Goal: Task Accomplishment & Management: Complete application form

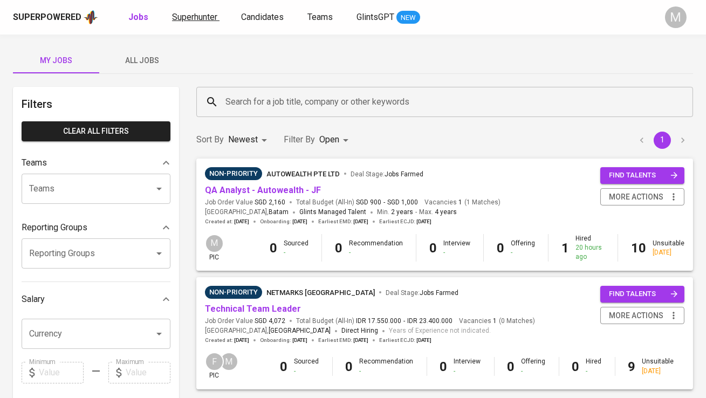
click at [195, 16] on span "Superhunter" at bounding box center [194, 17] width 45 height 10
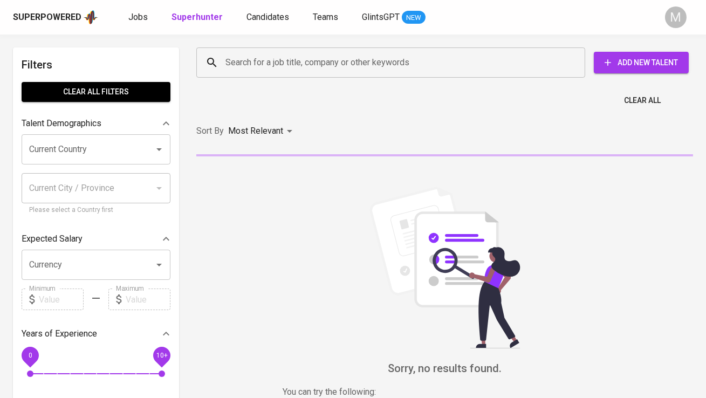
click at [234, 50] on div "Search for a job title, company or other keywords" at bounding box center [390, 62] width 389 height 30
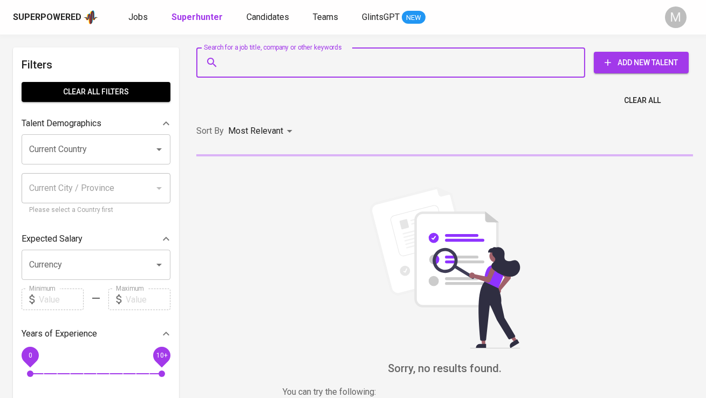
paste input "[EMAIL_ADDRESS][DOMAIN_NAME] . 0"
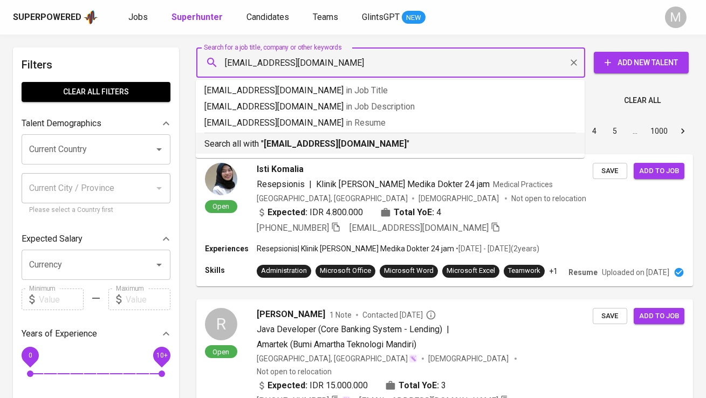
click at [230, 60] on input "[EMAIL_ADDRESS][DOMAIN_NAME]" at bounding box center [393, 62] width 341 height 20
type input "[EMAIL_ADDRESS][DOMAIN_NAME]"
drag, startPoint x: 252, startPoint y: 143, endPoint x: 372, endPoint y: 204, distance: 134.5
click at [252, 143] on p "Search all with " [EMAIL_ADDRESS][DOMAIN_NAME] "" at bounding box center [389, 143] width 371 height 13
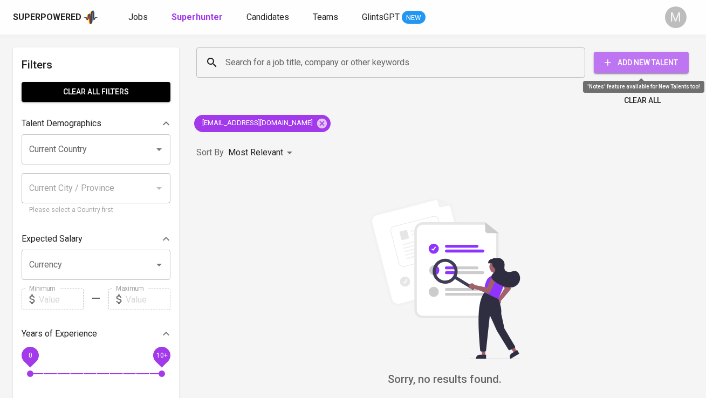
click at [631, 65] on span "Add New Talent" at bounding box center [641, 62] width 78 height 13
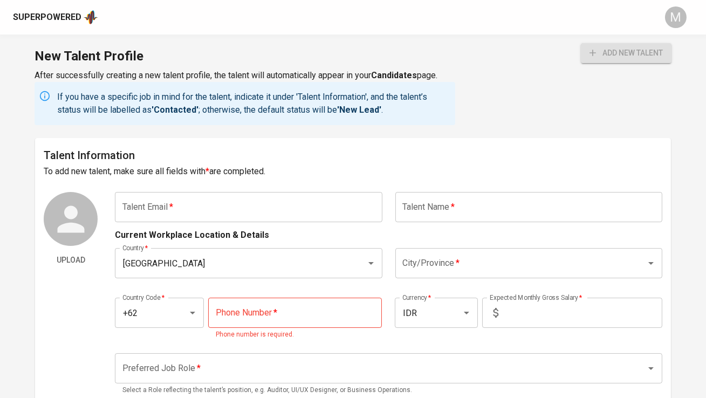
click at [184, 202] on input "text" at bounding box center [248, 207] width 267 height 30
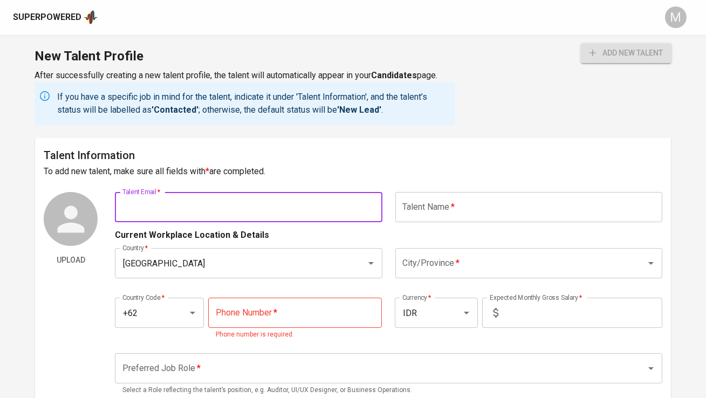
paste input "[EMAIL_ADDRESS][DOMAIN_NAME] . 0"
type input "[EMAIL_ADDRESS][DOMAIN_NAME]"
click at [469, 206] on input "text" at bounding box center [528, 207] width 267 height 30
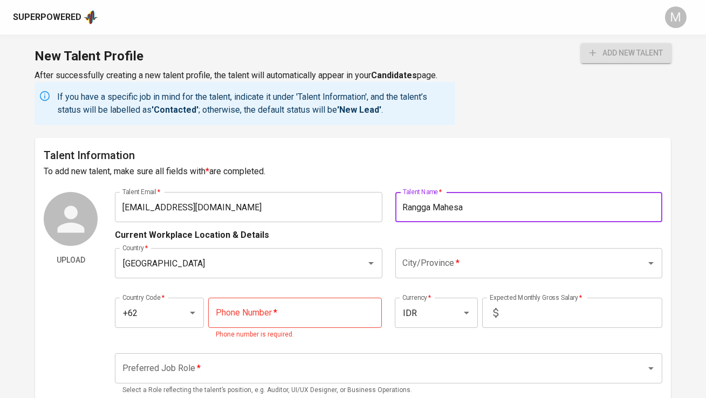
type input "Rangga Mahesa"
click at [465, 265] on input "City/Province   *" at bounding box center [513, 263] width 227 height 20
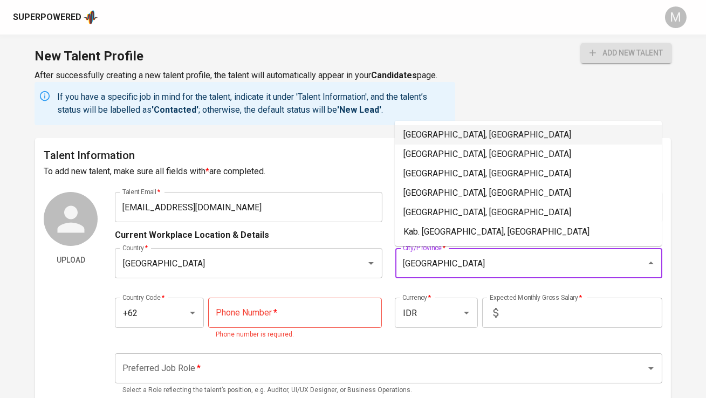
click at [500, 140] on li "[GEOGRAPHIC_DATA], [GEOGRAPHIC_DATA]" at bounding box center [528, 134] width 267 height 19
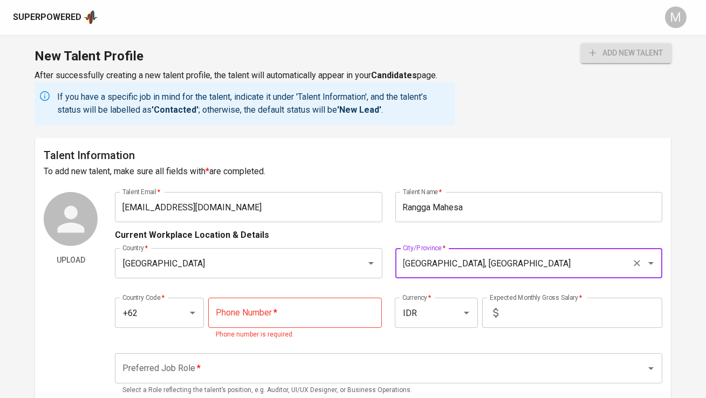
type input "[GEOGRAPHIC_DATA], [GEOGRAPHIC_DATA]"
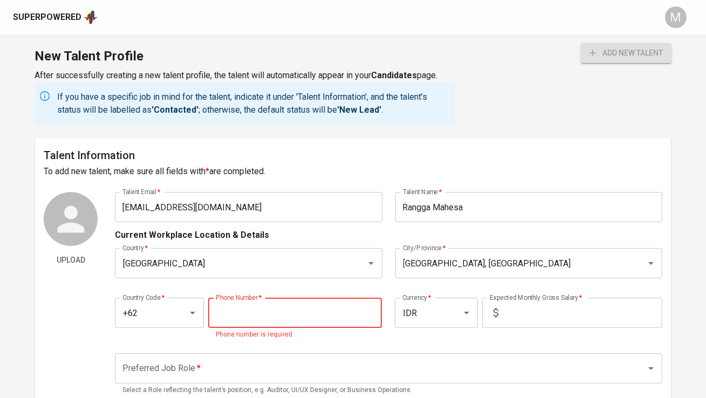
click at [310, 307] on input "tel" at bounding box center [295, 313] width 174 height 30
type input "[PHONE_NUMBER]"
click at [531, 319] on input "text" at bounding box center [582, 313] width 160 height 30
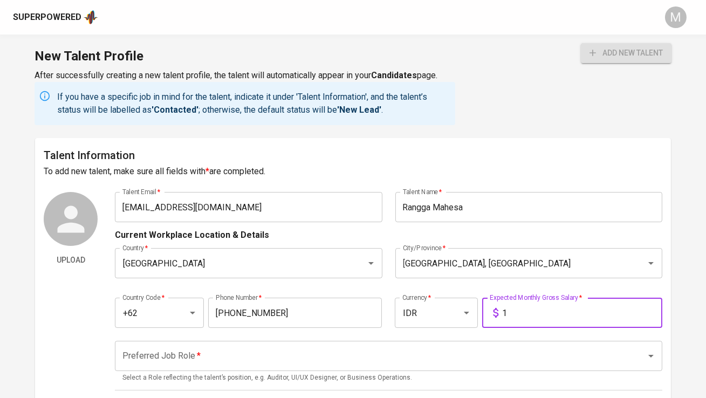
type input "1"
click at [465, 361] on input "Preferred Job Role   *" at bounding box center [373, 355] width 507 height 20
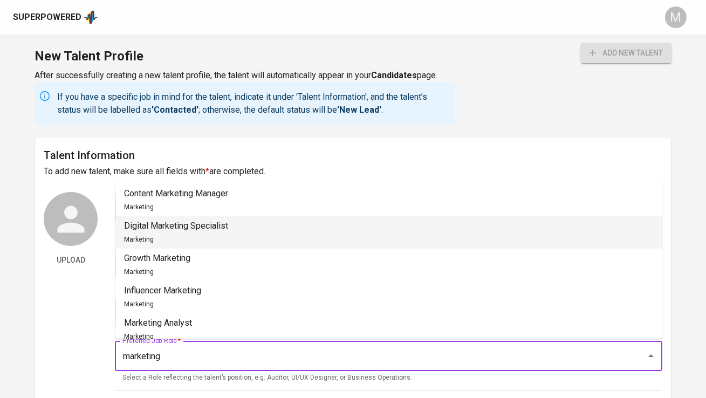
click at [440, 229] on li "Digital Marketing Specialist Marketing" at bounding box center [388, 232] width 547 height 32
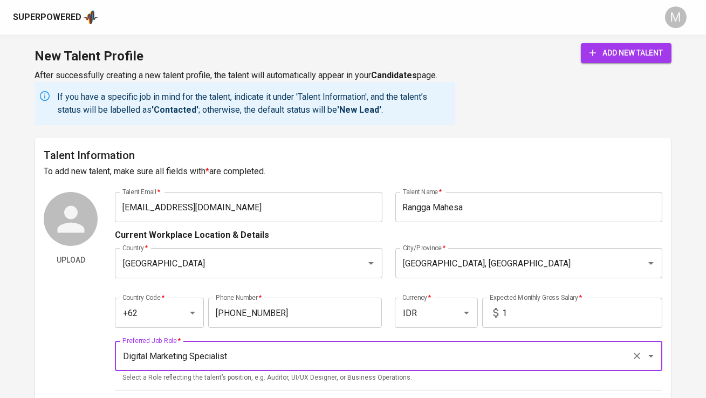
type input "Digital Marketing Specialist"
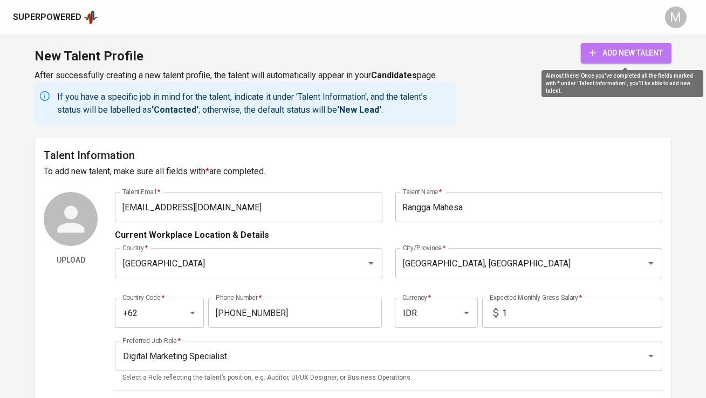
click at [635, 55] on span "add new talent" at bounding box center [625, 52] width 73 height 13
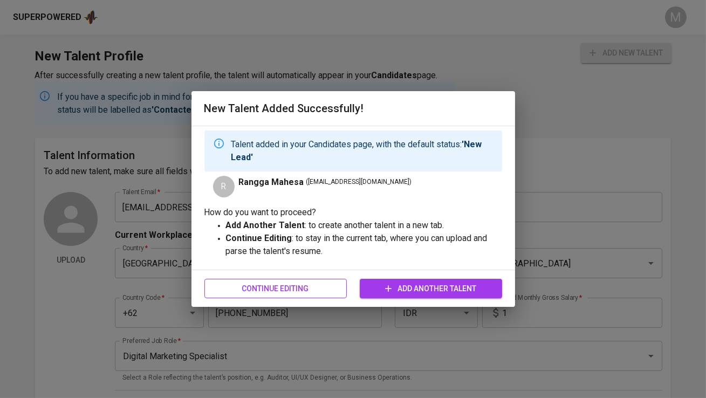
click at [295, 293] on span "Continue Editing" at bounding box center [275, 288] width 125 height 13
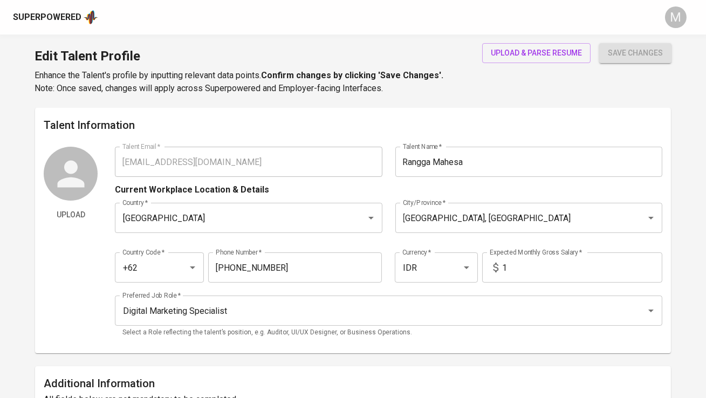
click at [77, 17] on div "Superpowered" at bounding box center [47, 17] width 68 height 12
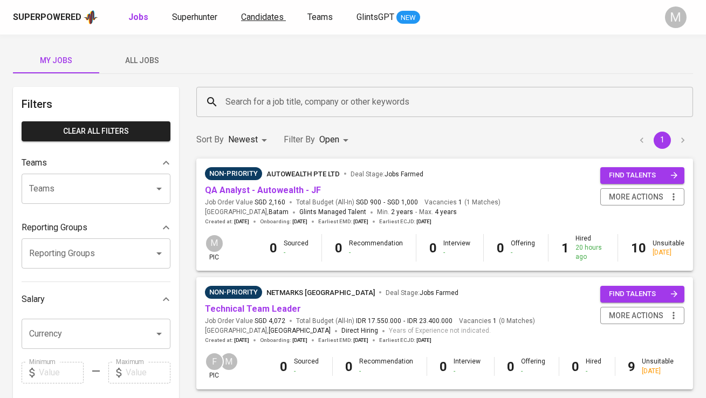
click at [251, 20] on span "Candidates" at bounding box center [262, 17] width 43 height 10
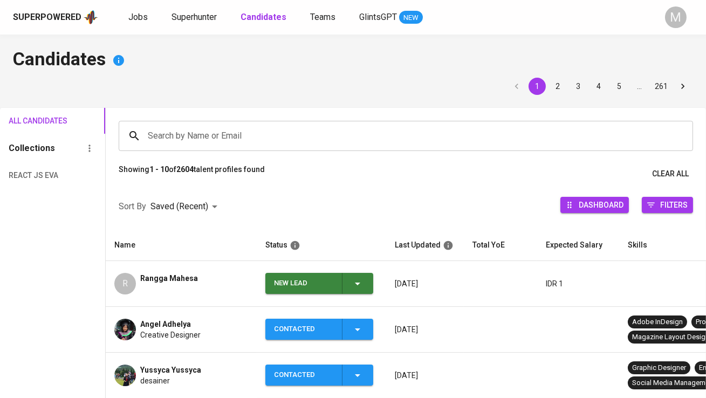
click at [278, 273] on div "New Lead" at bounding box center [303, 283] width 59 height 21
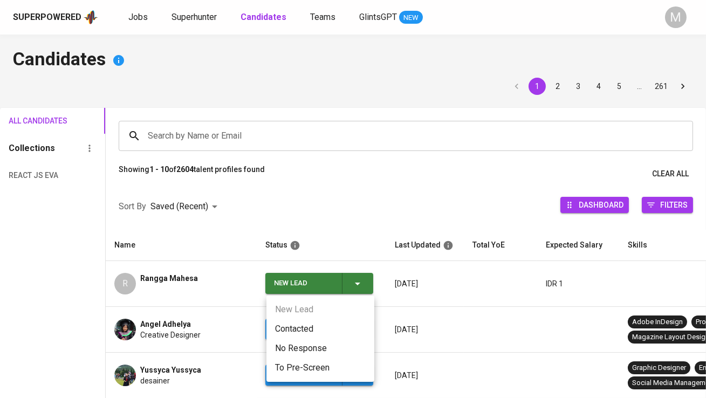
click at [291, 319] on li "Contacted" at bounding box center [320, 328] width 108 height 19
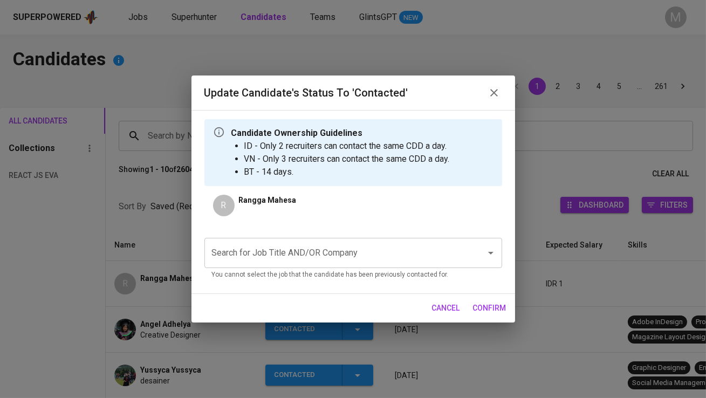
click at [270, 248] on input "Search for Job Title AND/OR Company" at bounding box center [338, 253] width 258 height 20
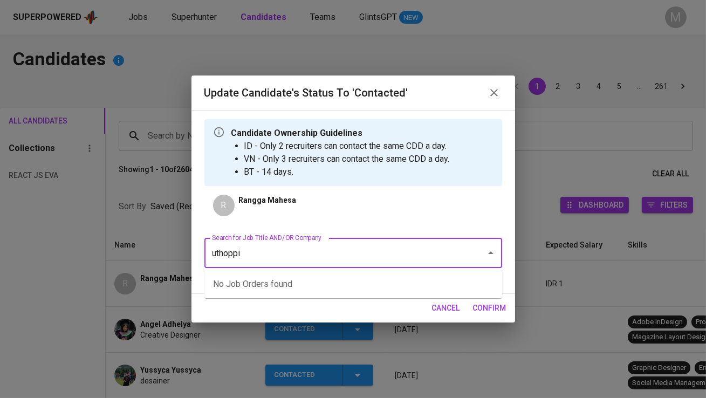
type input "uthoppia"
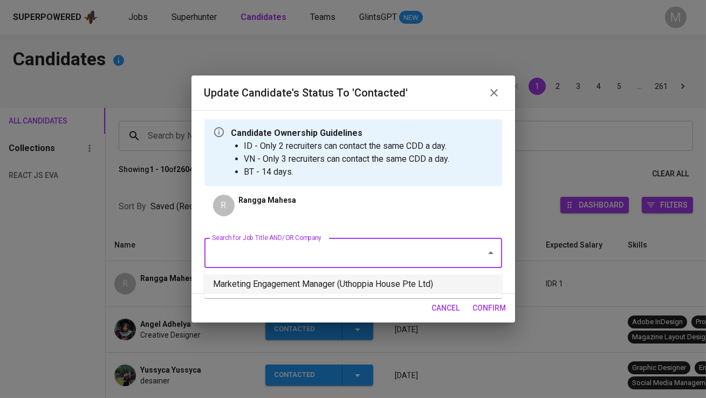
click at [339, 279] on li "Marketing Engagement Manager (Uthoppia House Pte Ltd)" at bounding box center [353, 283] width 298 height 19
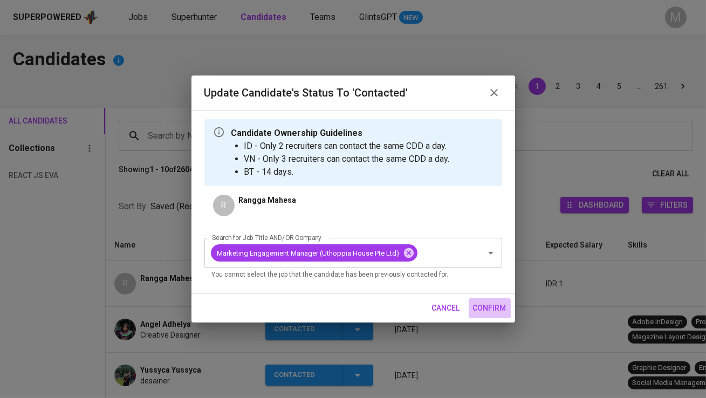
click at [490, 305] on span "confirm" at bounding box center [489, 307] width 33 height 13
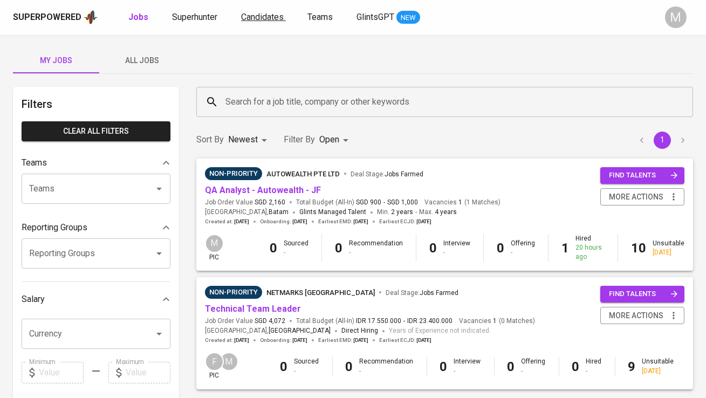
click at [261, 13] on span "Candidates" at bounding box center [262, 17] width 43 height 10
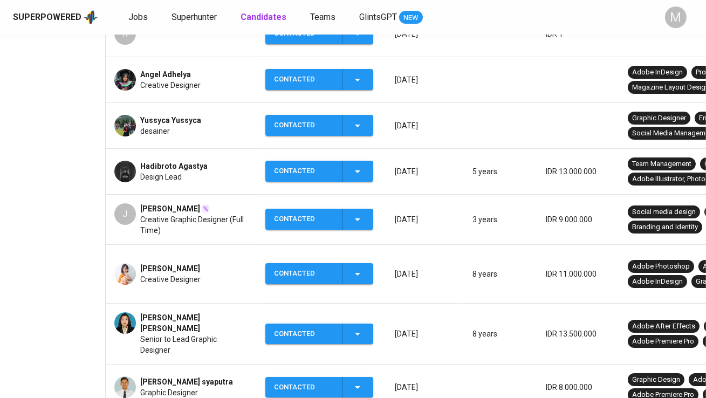
scroll to position [252, 0]
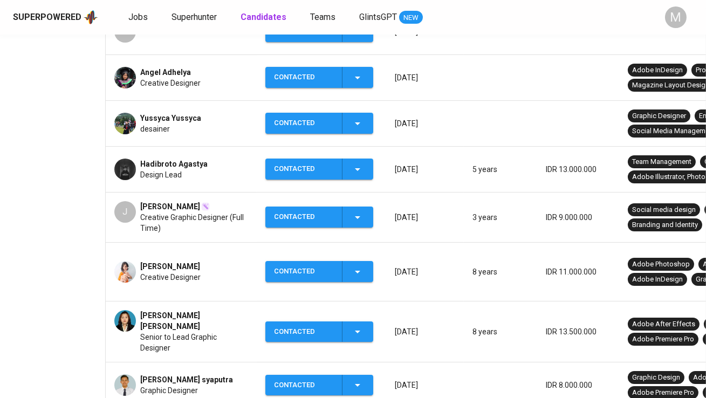
click at [175, 310] on span "[PERSON_NAME] [PERSON_NAME]" at bounding box center [194, 321] width 108 height 22
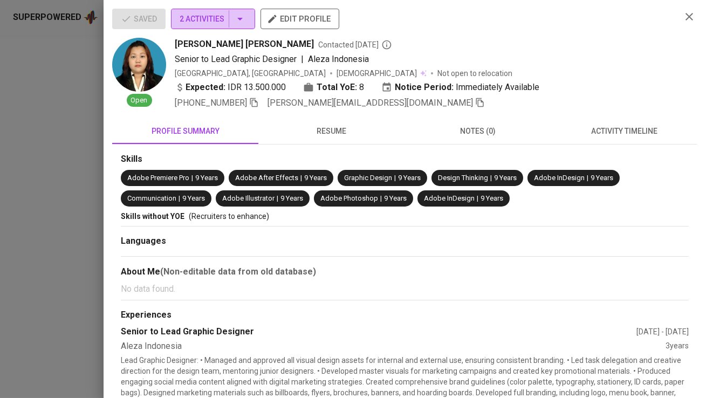
click at [230, 24] on span "2 Activities" at bounding box center [212, 18] width 67 height 13
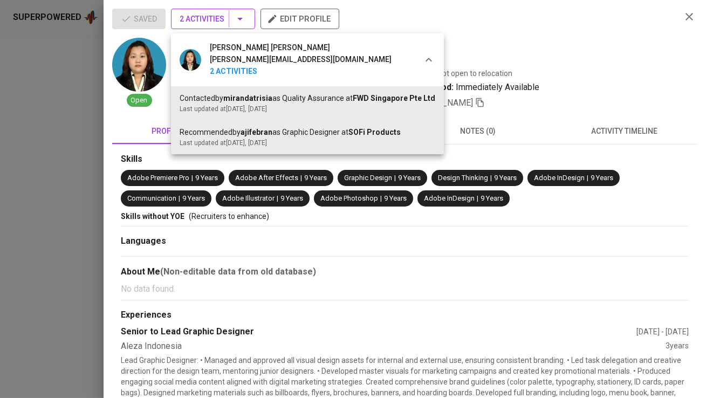
click at [230, 24] on div at bounding box center [353, 199] width 706 height 398
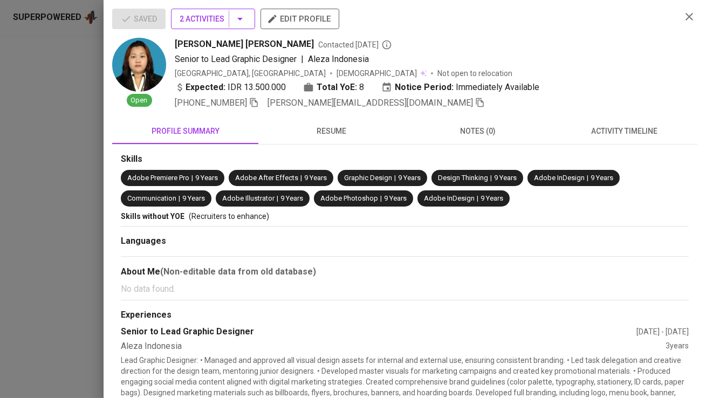
click at [217, 18] on span "2 Activities" at bounding box center [212, 18] width 67 height 13
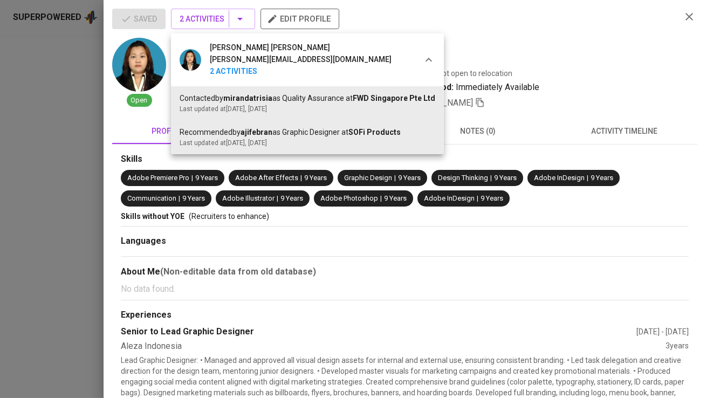
click at [219, 15] on div at bounding box center [353, 199] width 706 height 398
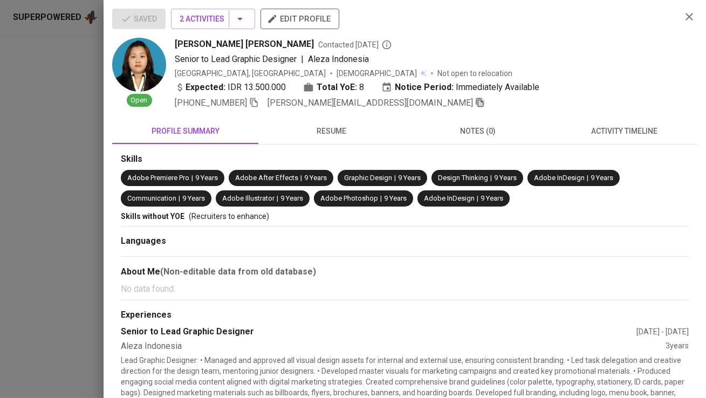
click at [475, 102] on icon "button" at bounding box center [480, 103] width 10 height 10
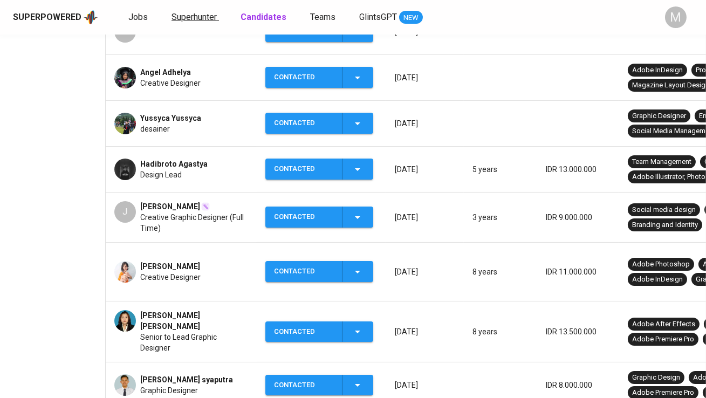
click at [195, 18] on span "Superhunter" at bounding box center [193, 17] width 45 height 10
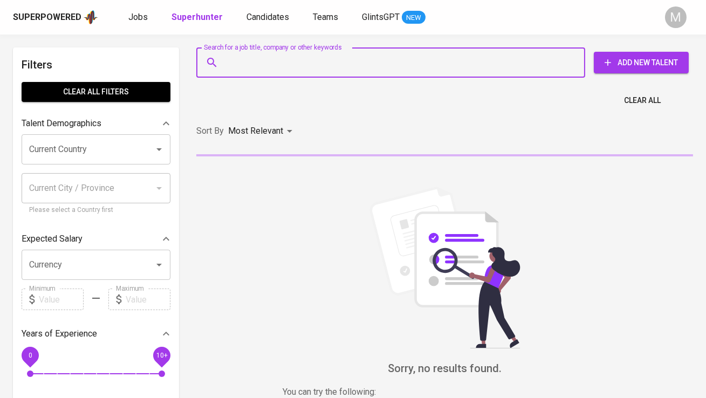
click at [269, 63] on input "Search for a job title, company or other keywords" at bounding box center [393, 62] width 341 height 20
paste input "[PERSON_NAME][EMAIL_ADDRESS][DOMAIN_NAME]"
type input "[PERSON_NAME][EMAIL_ADDRESS][DOMAIN_NAME]"
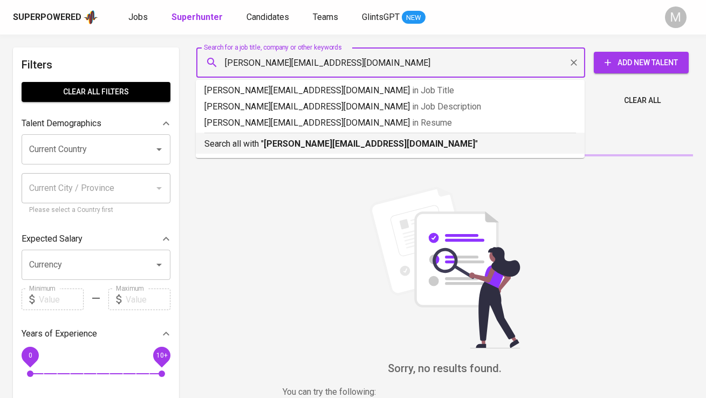
click at [299, 144] on b "[PERSON_NAME][EMAIL_ADDRESS][DOMAIN_NAME]" at bounding box center [369, 144] width 211 height 10
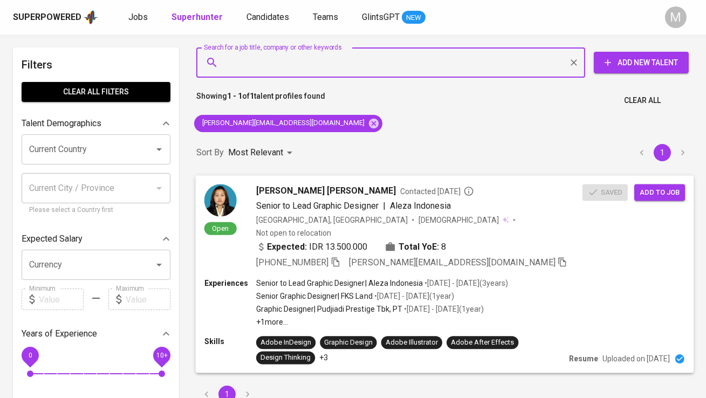
click at [651, 191] on span "Add to job" at bounding box center [659, 192] width 40 height 12
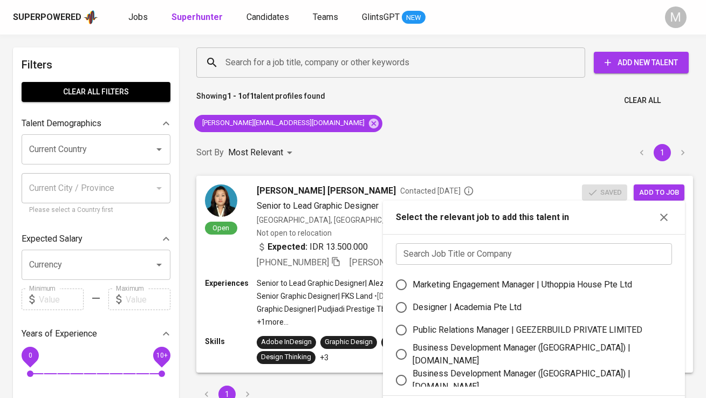
click at [436, 252] on input "text" at bounding box center [534, 254] width 276 height 22
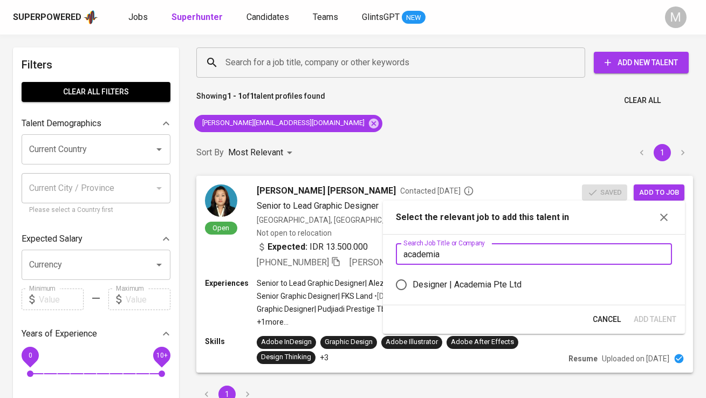
type input "academia"
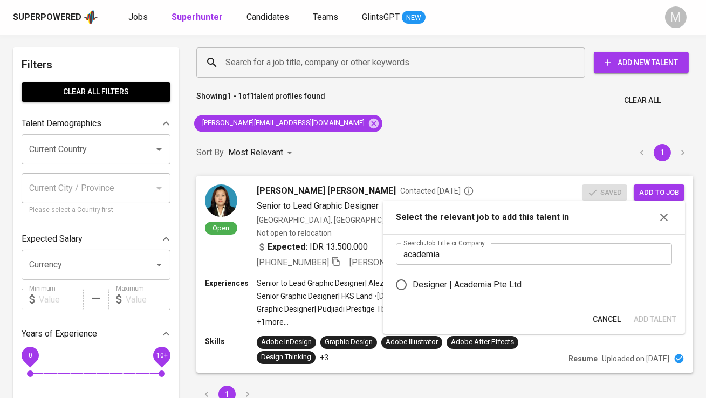
click at [492, 286] on div "Designer | Academia Pte Ltd" at bounding box center [466, 284] width 109 height 13
click at [412, 286] on input "Designer | Academia Pte Ltd" at bounding box center [401, 284] width 23 height 23
radio input "true"
click at [659, 321] on span "Add Talent" at bounding box center [654, 319] width 43 height 13
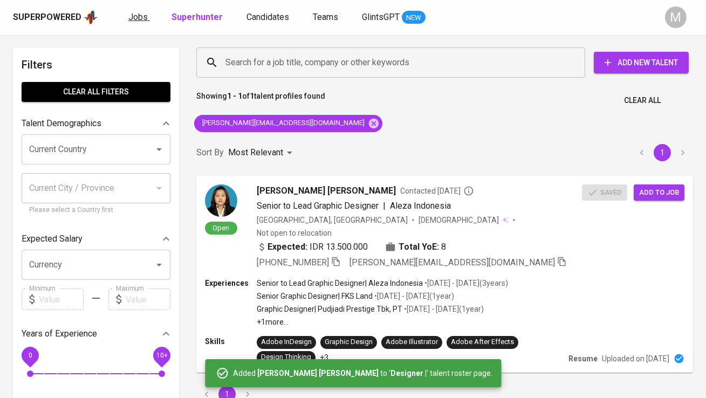
click at [140, 15] on span "Jobs" at bounding box center [137, 17] width 19 height 10
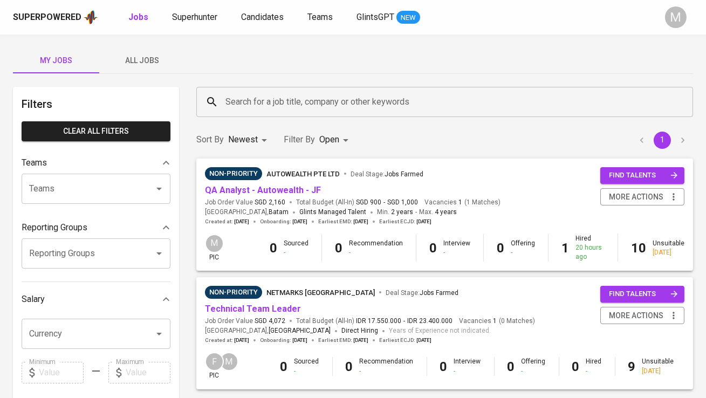
click at [142, 57] on span "All Jobs" at bounding box center [142, 60] width 73 height 13
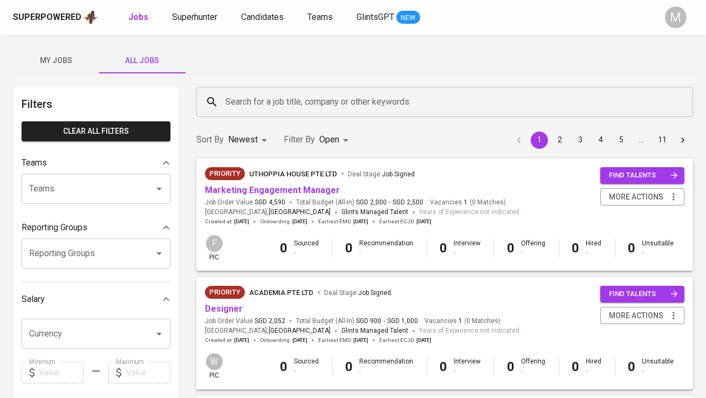
click at [275, 106] on input "Search for a job title, company or other keywords" at bounding box center [447, 102] width 449 height 20
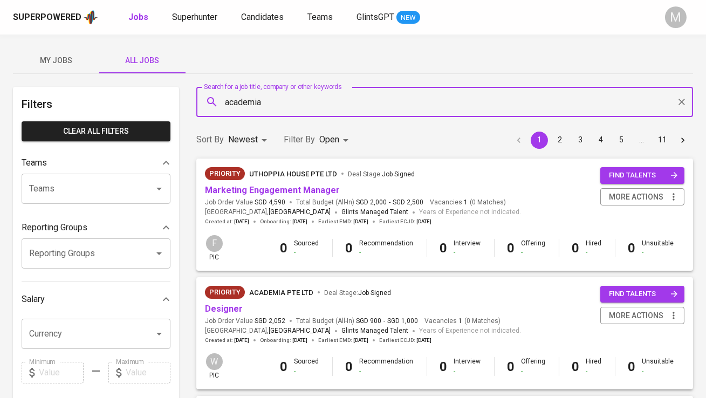
type input "academia"
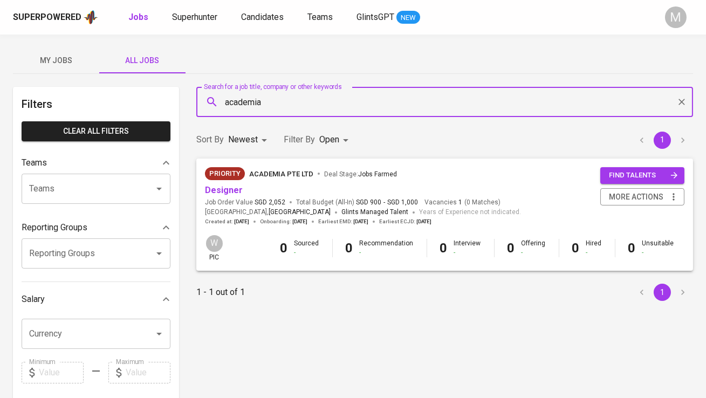
click at [222, 196] on span "Designer" at bounding box center [224, 190] width 38 height 12
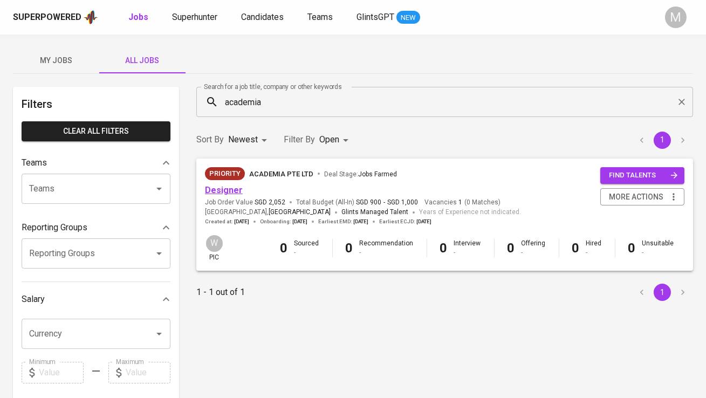
click at [223, 193] on link "Designer" at bounding box center [224, 190] width 38 height 10
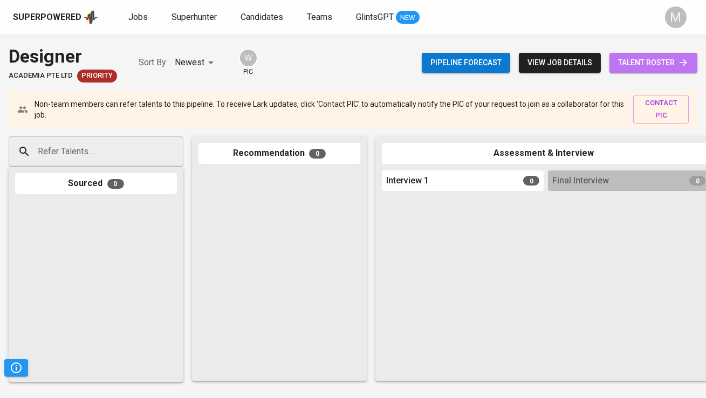
click at [640, 56] on link "talent roster" at bounding box center [653, 63] width 88 height 20
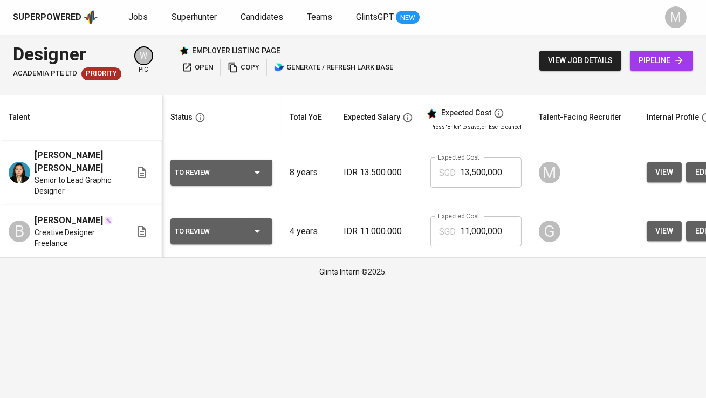
click at [231, 167] on div "To Review" at bounding box center [204, 172] width 58 height 14
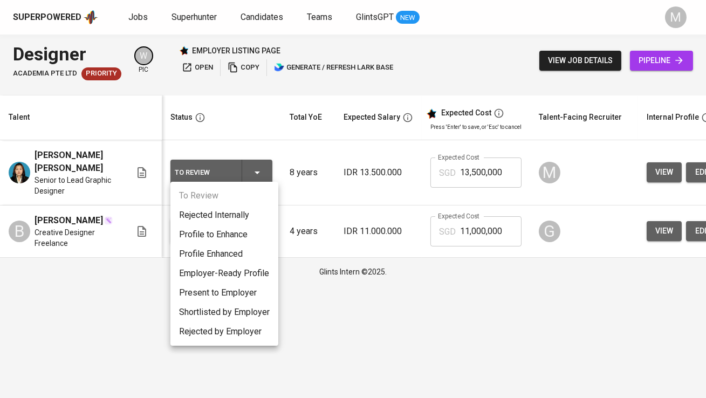
click at [237, 227] on li "Profile to Enhance" at bounding box center [224, 234] width 108 height 19
